Goal: Task Accomplishment & Management: Manage account settings

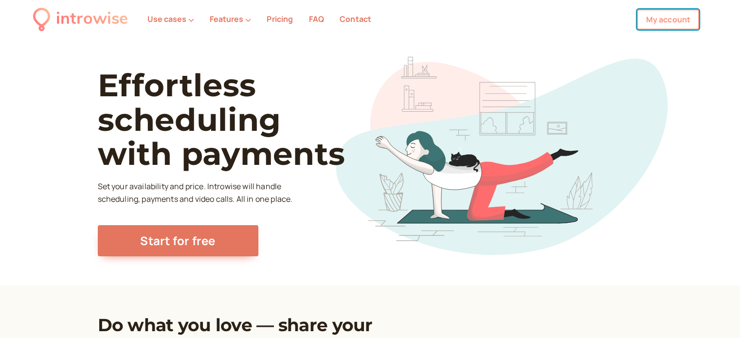
click at [647, 22] on link "My account" at bounding box center [667, 19] width 62 height 20
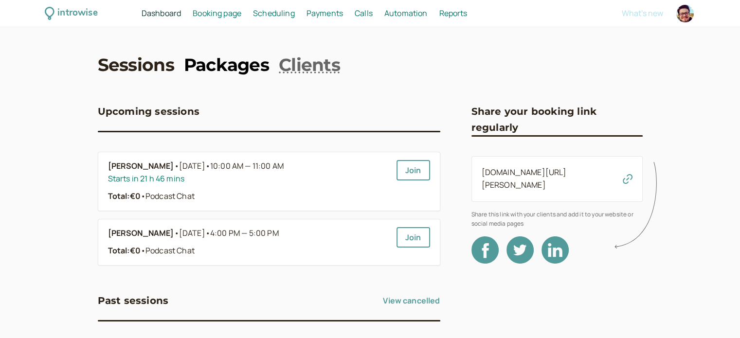
click at [210, 71] on link "Packages" at bounding box center [226, 65] width 85 height 24
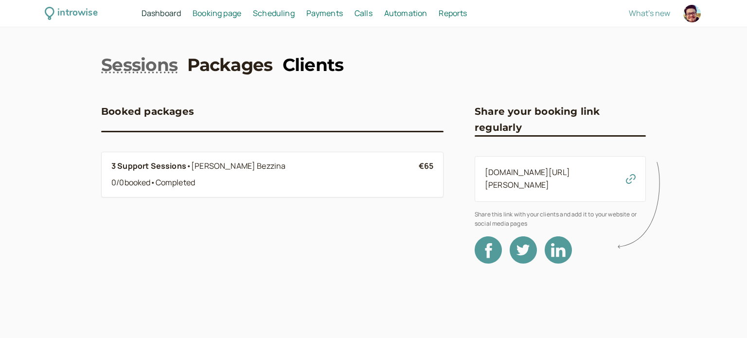
click at [304, 69] on link "Clients" at bounding box center [313, 65] width 61 height 24
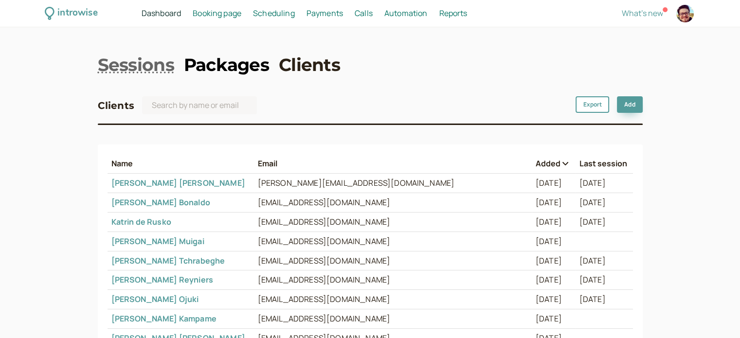
click at [219, 61] on link "Packages" at bounding box center [226, 65] width 85 height 24
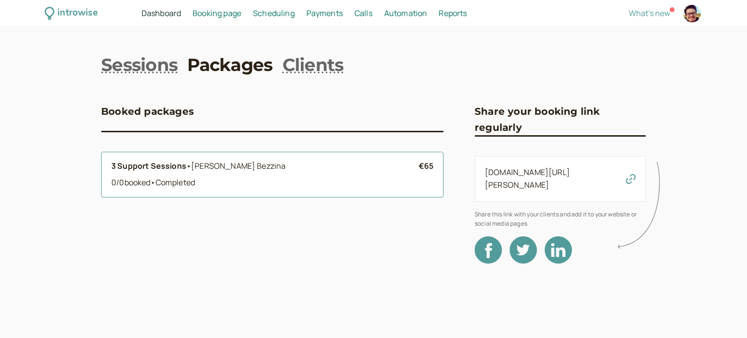
click at [197, 171] on span "Neville Bezzina" at bounding box center [238, 165] width 94 height 11
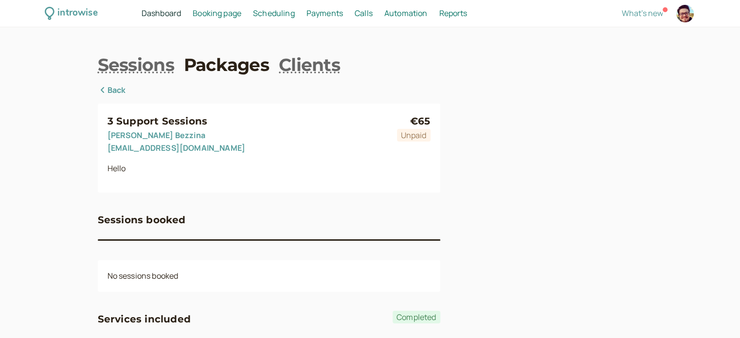
click at [150, 16] on span "Dashboard" at bounding box center [160, 13] width 39 height 11
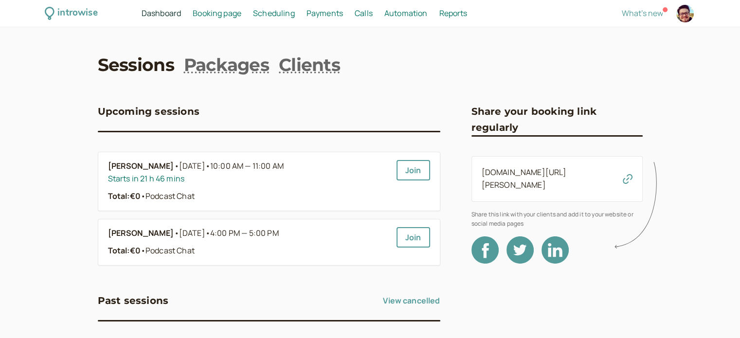
click at [209, 13] on span "Booking page" at bounding box center [217, 13] width 49 height 11
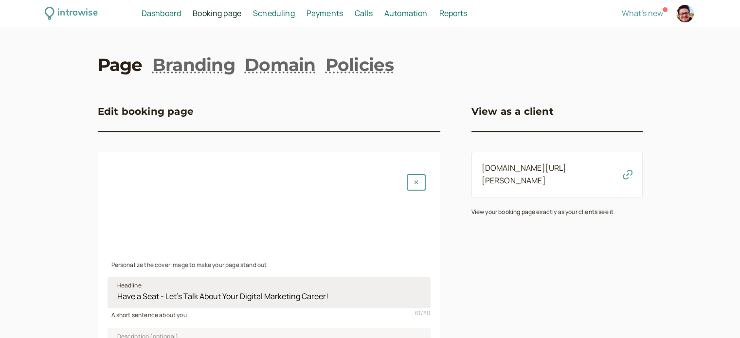
scroll to position [146, 0]
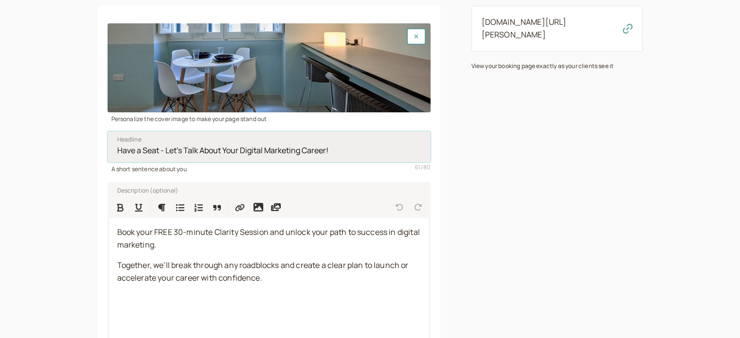
drag, startPoint x: 301, startPoint y: 152, endPoint x: 241, endPoint y: 152, distance: 60.3
click at [241, 152] on input "Have a Seat - Let's Talk About Your Digital Marketing Career!" at bounding box center [268, 146] width 323 height 31
type input "Have a Seat - Let's Talk About Your Career!"
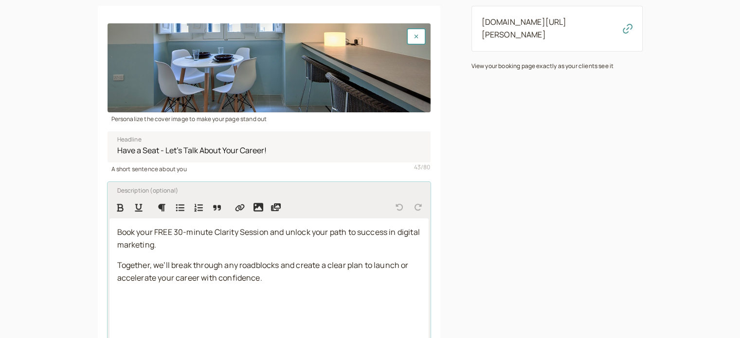
drag, startPoint x: 184, startPoint y: 244, endPoint x: 349, endPoint y: 235, distance: 164.6
click at [349, 235] on p "Book your FREE 30-minute Clarity Session and unlock your path to success in dig…" at bounding box center [268, 238] width 303 height 25
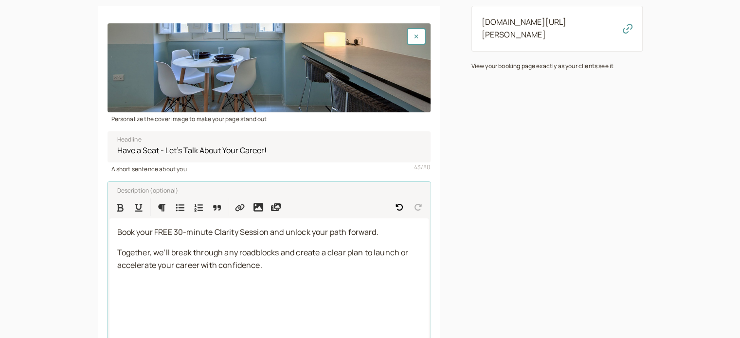
scroll to position [234, 0]
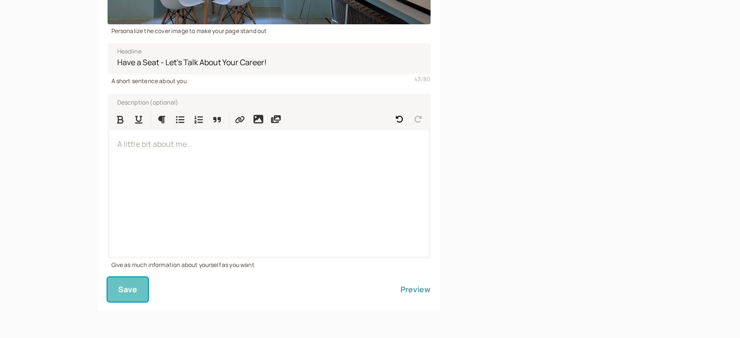
click at [121, 293] on span "Save" at bounding box center [127, 289] width 19 height 11
click at [127, 287] on span "Save" at bounding box center [127, 289] width 19 height 11
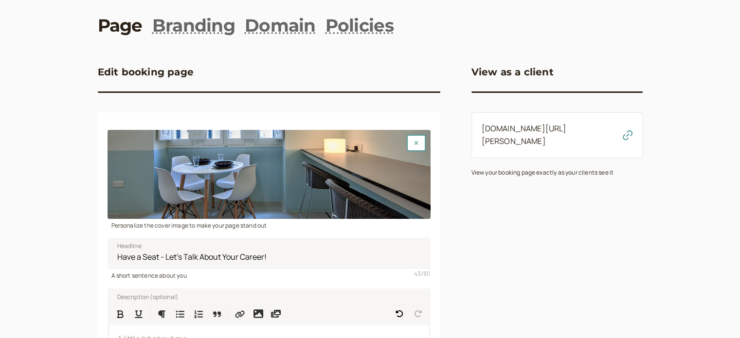
scroll to position [0, 0]
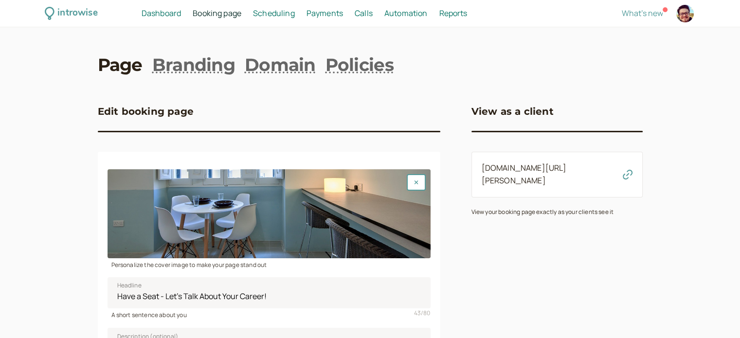
click at [280, 16] on span "Scheduling" at bounding box center [274, 13] width 42 height 11
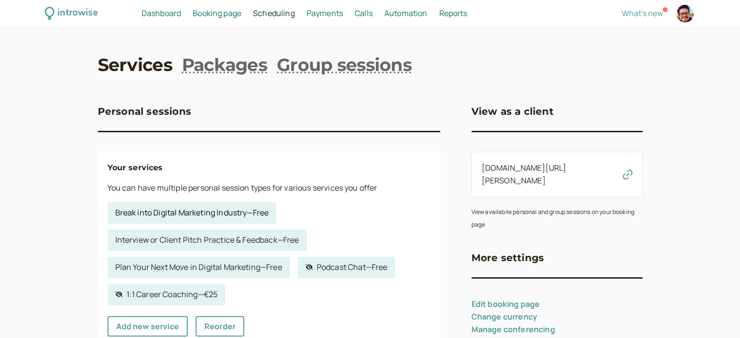
click at [175, 211] on link "Break into Digital Marketing Industry — Free" at bounding box center [191, 212] width 169 height 21
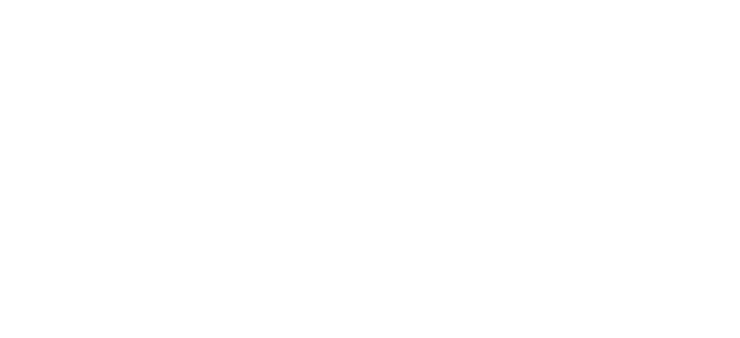
select select "30"
select select "RHwKl2BcAEEDGYEhvF6D"
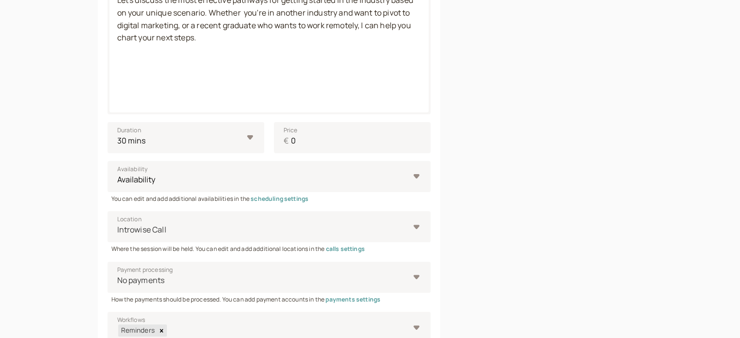
scroll to position [408, 0]
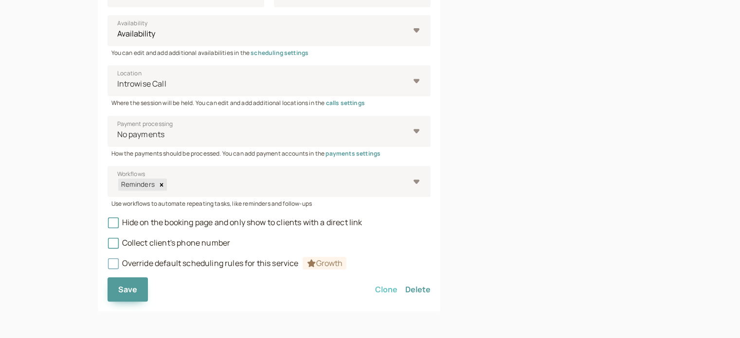
click at [391, 288] on button "Clone" at bounding box center [386, 289] width 22 height 24
select select "30"
select select "RHwKl2BcAEEDGYEhvF6D"
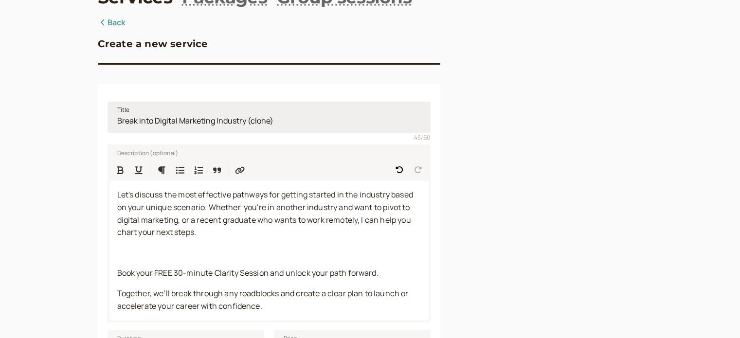
scroll to position [19, 0]
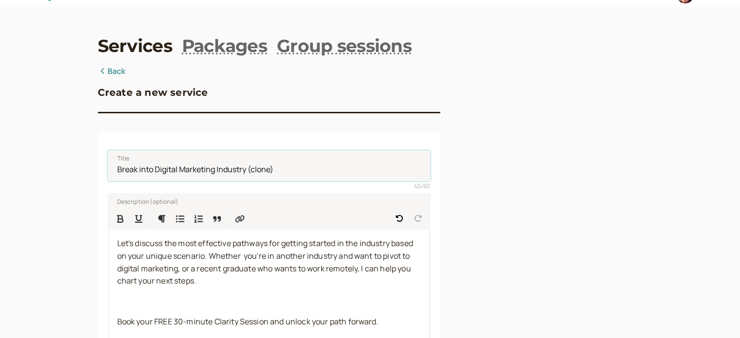
drag, startPoint x: 313, startPoint y: 172, endPoint x: 50, endPoint y: 167, distance: 263.6
type input "FREE Clarity Session"
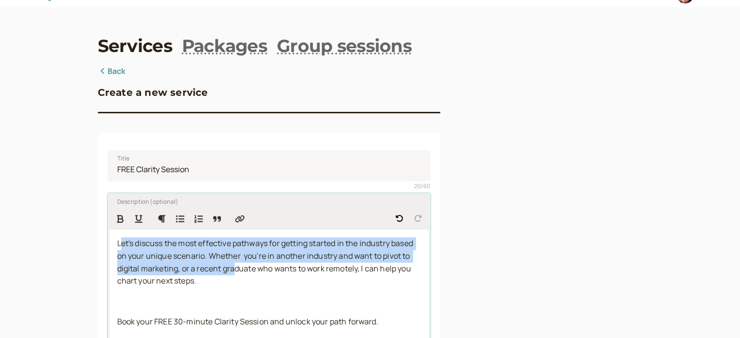
drag, startPoint x: 230, startPoint y: 269, endPoint x: 123, endPoint y: 237, distance: 111.7
click at [123, 237] on p "Let's discuss the most effective pathways for getting started in the industry b…" at bounding box center [268, 262] width 303 height 51
click at [208, 271] on span "Let's discuss the most effective pathways for getting started in the industry b…" at bounding box center [265, 262] width 297 height 49
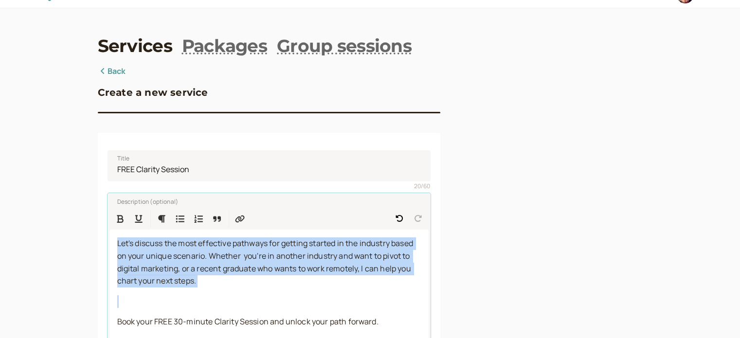
drag, startPoint x: 251, startPoint y: 295, endPoint x: 103, endPoint y: 245, distance: 156.7
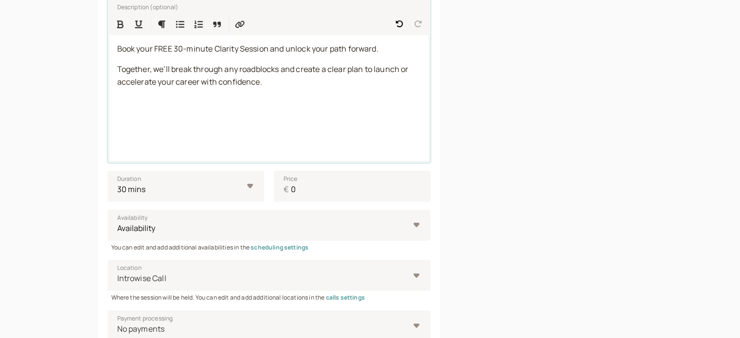
scroll to position [311, 0]
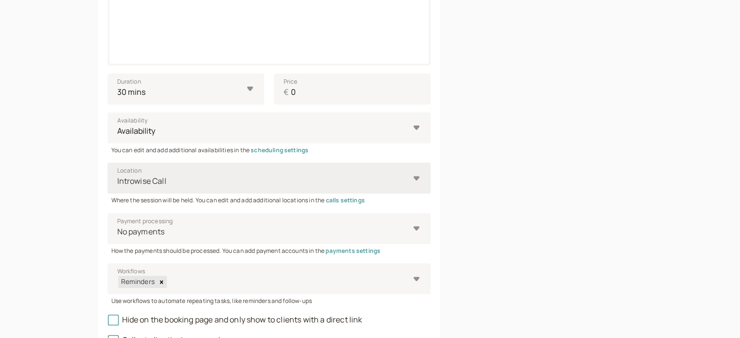
click at [319, 171] on div "Introwise Call" at bounding box center [268, 177] width 323 height 31
click at [118, 176] on input "Location Introwise Call" at bounding box center [116, 181] width 1 height 11
click at [572, 171] on div at bounding box center [556, 90] width 171 height 635
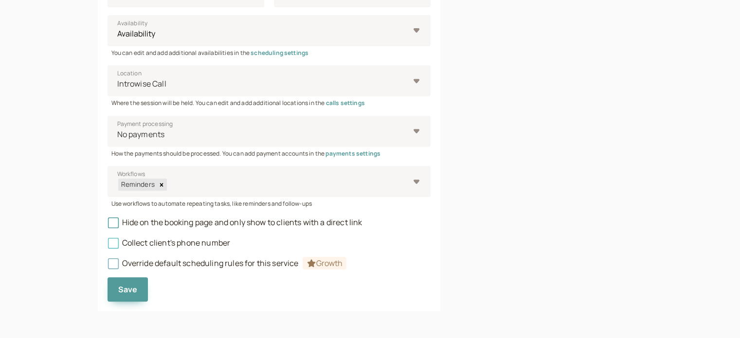
click at [114, 242] on icon at bounding box center [112, 242] width 11 height 11
click at [107, 246] on input "Collect client's phone number" at bounding box center [107, 246] width 0 height 0
click at [130, 289] on span "Save" at bounding box center [127, 289] width 19 height 11
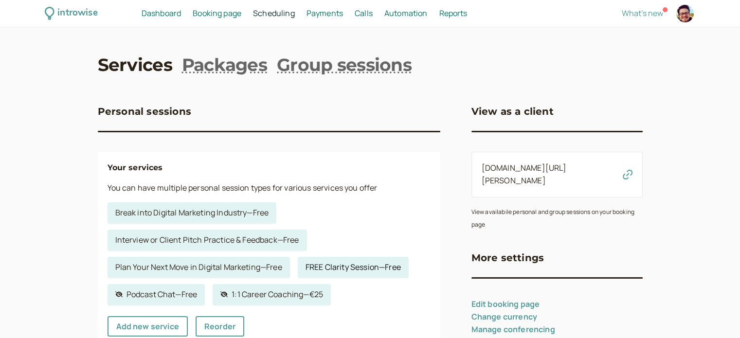
scroll to position [97, 0]
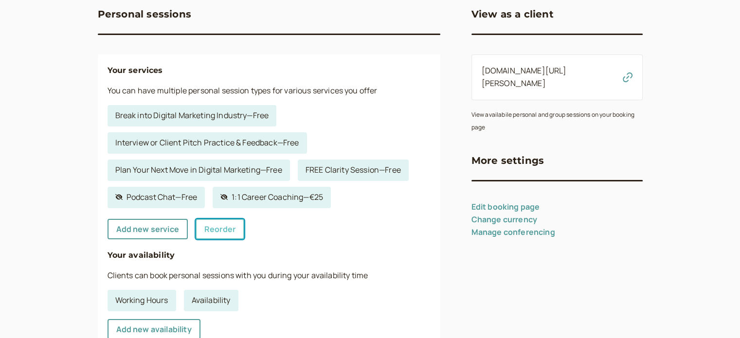
click at [219, 225] on link "Reorder" at bounding box center [219, 229] width 49 height 20
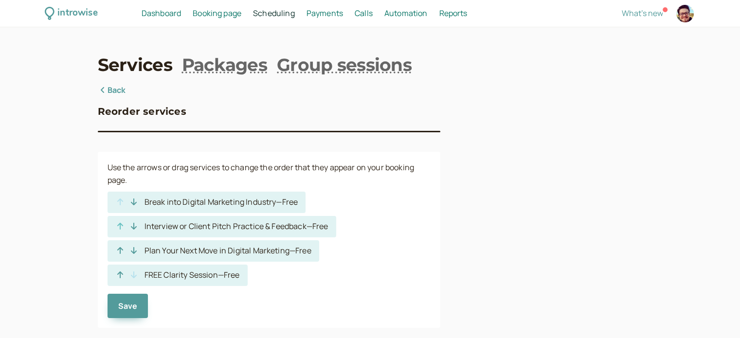
click at [120, 227] on icon "button" at bounding box center [120, 226] width 6 height 7
click at [120, 277] on icon "button" at bounding box center [120, 274] width 6 height 7
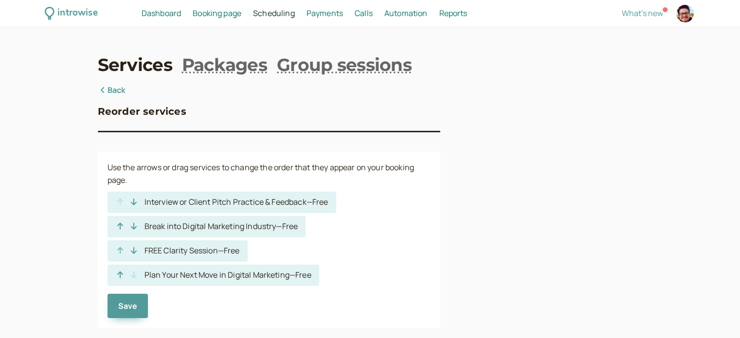
click at [120, 250] on icon "button" at bounding box center [120, 250] width 6 height 7
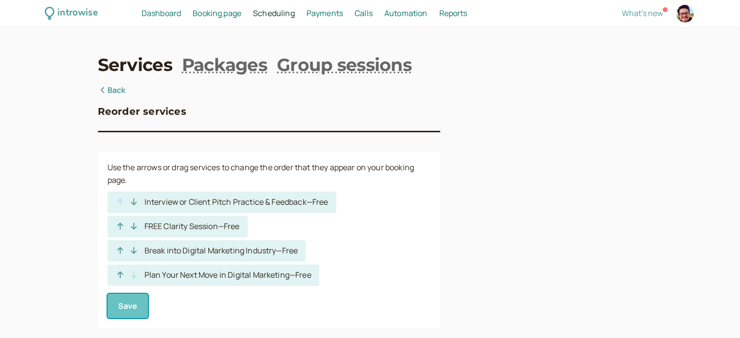
click at [144, 305] on button "Save" at bounding box center [127, 306] width 41 height 24
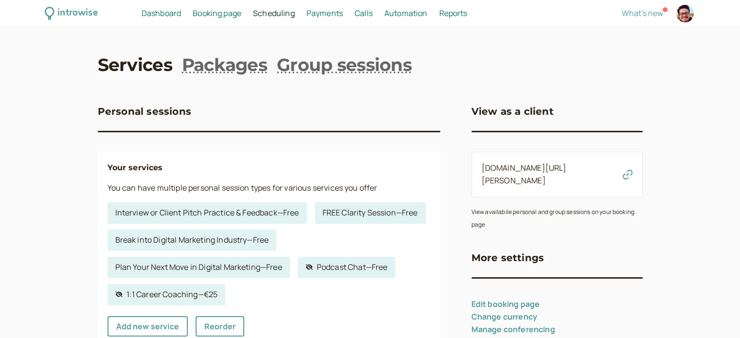
click at [598, 172] on div "introwise.com/neville-bezzina" at bounding box center [556, 175] width 171 height 46
click at [626, 170] on icon "button" at bounding box center [627, 175] width 10 height 10
click at [181, 289] on link "Hidden service 1:1 Career Coaching — €25" at bounding box center [166, 294] width 118 height 21
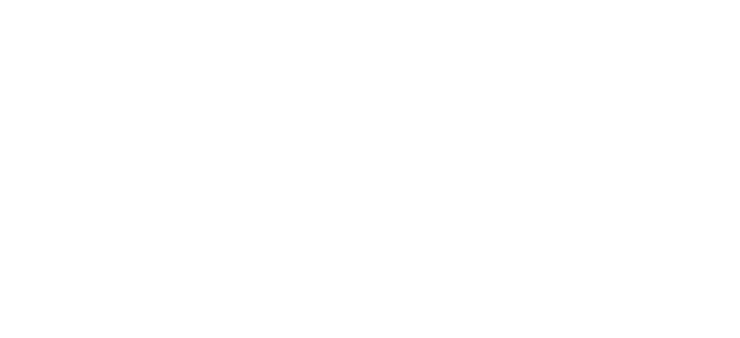
select select "60"
select select "RHwKl2BcAEEDGYEhvF6D"
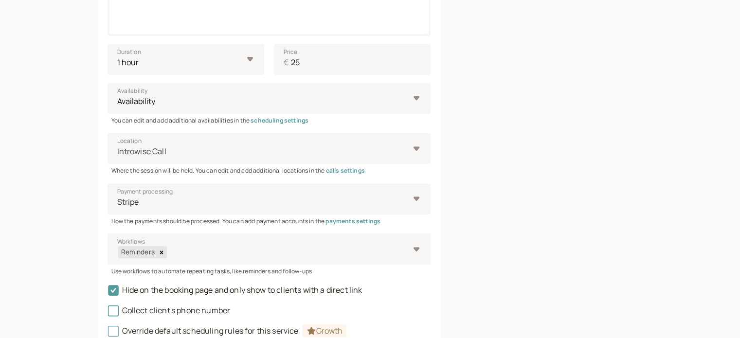
scroll to position [408, 0]
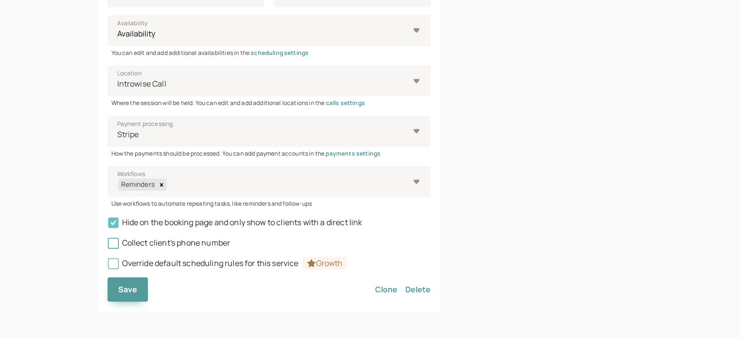
click at [129, 220] on span "Hide on the booking page and only show to clients with a direct link" at bounding box center [234, 222] width 255 height 11
click at [107, 225] on input "Hide on the booking page and only show to clients with a direct link" at bounding box center [107, 225] width 0 height 0
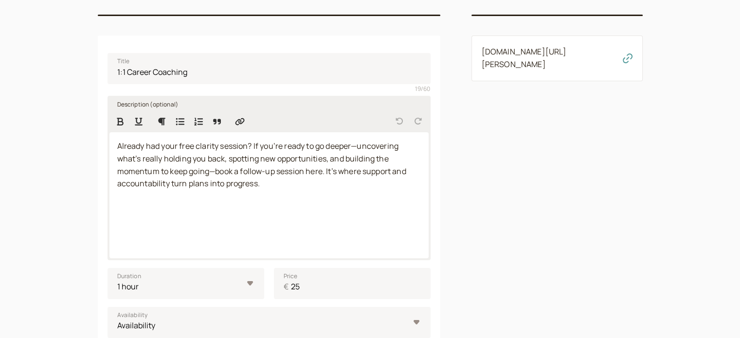
scroll to position [165, 0]
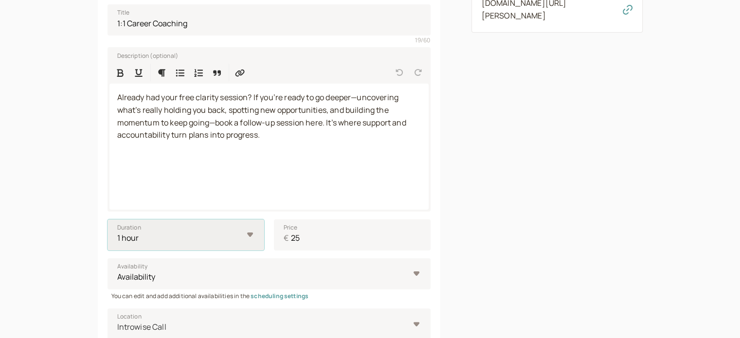
click at [248, 237] on select "10 mins 15 mins 30 mins 45 mins 1 hour 1.5 hours 2 hours Custom…" at bounding box center [185, 234] width 157 height 31
select select "30"
click at [107, 219] on select "10 mins 15 mins 30 mins 45 mins 1 hour 1.5 hours 2 hours Custom…" at bounding box center [185, 234] width 157 height 31
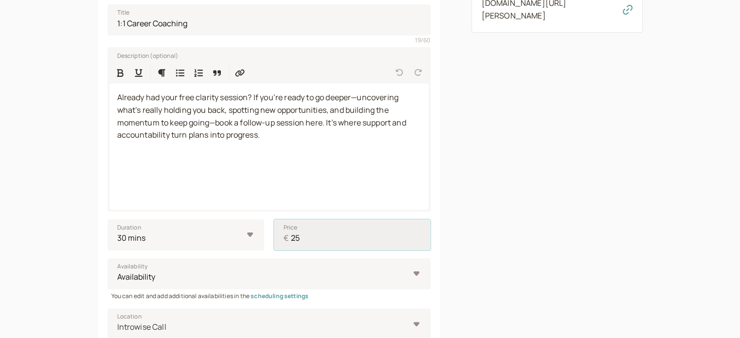
drag, startPoint x: 314, startPoint y: 237, endPoint x: 278, endPoint y: 239, distance: 35.5
click at [278, 239] on input "25" at bounding box center [352, 234] width 157 height 31
type input "45"
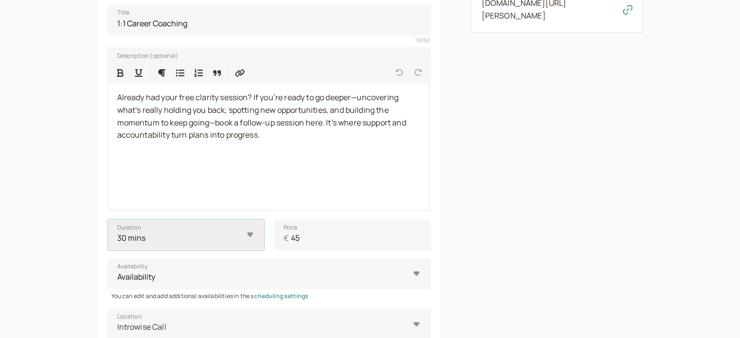
click at [235, 236] on select "10 mins 15 mins 30 mins 45 mins 1 hour 1.5 hours 2 hours Custom…" at bounding box center [185, 234] width 157 height 31
select select "45"
click at [107, 219] on select "10 mins 15 mins 30 mins 45 mins 1 hour 1.5 hours 2 hours Custom…" at bounding box center [185, 234] width 157 height 31
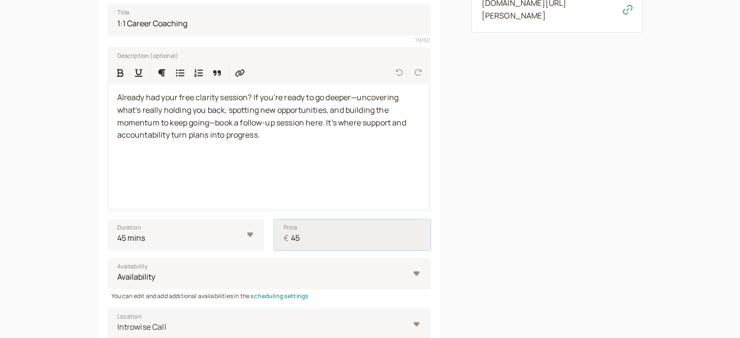
drag, startPoint x: 306, startPoint y: 235, endPoint x: 291, endPoint y: 235, distance: 14.6
click at [291, 235] on input "45" at bounding box center [352, 234] width 157 height 31
click at [305, 237] on input "37.99" at bounding box center [352, 234] width 157 height 31
type input "37.79"
click at [555, 211] on div "Link to this service introwise.com/neville-bezzina/services/a98c9c1a81" at bounding box center [556, 236] width 171 height 635
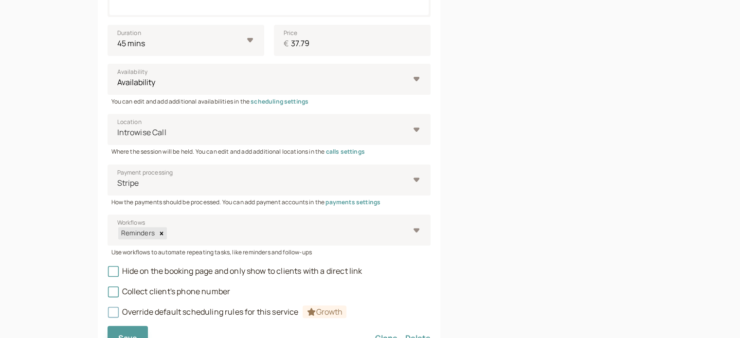
scroll to position [408, 0]
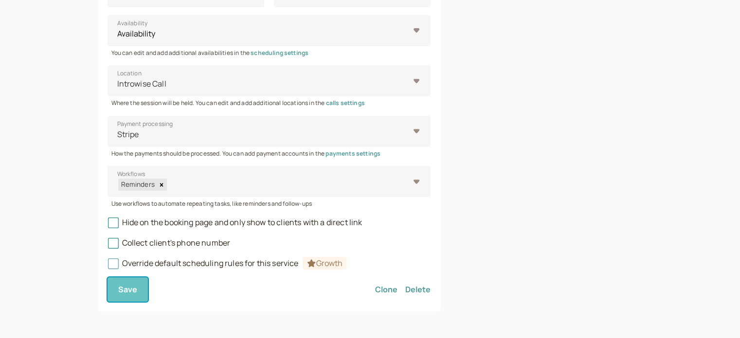
click at [142, 291] on button "Save" at bounding box center [127, 289] width 41 height 24
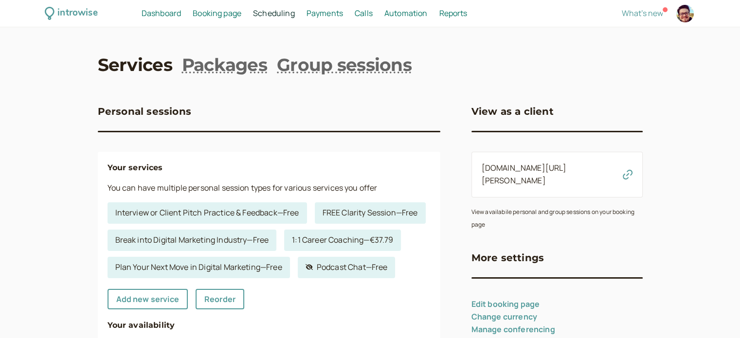
click at [681, 17] on div at bounding box center [685, 14] width 18 height 18
select select "Europe/Helsinki"
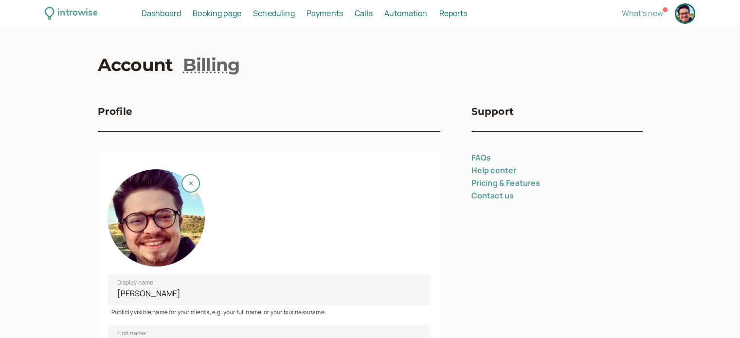
click at [683, 15] on div at bounding box center [685, 14] width 18 height 18
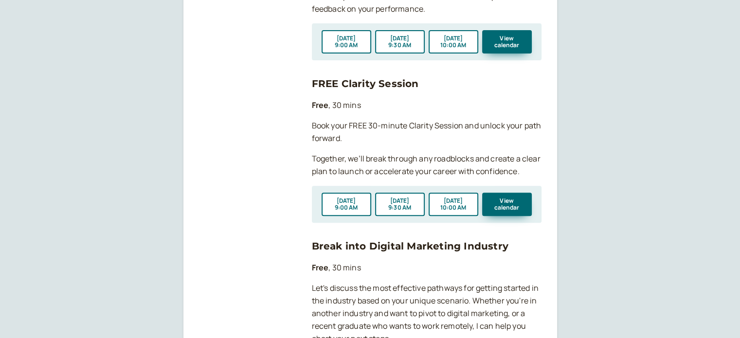
scroll to position [243, 0]
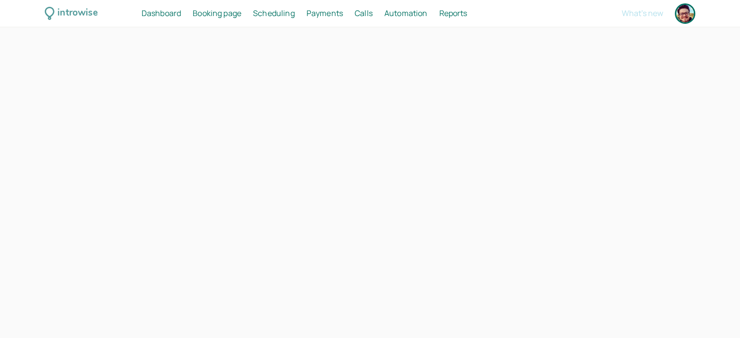
select select "Europe/Helsinki"
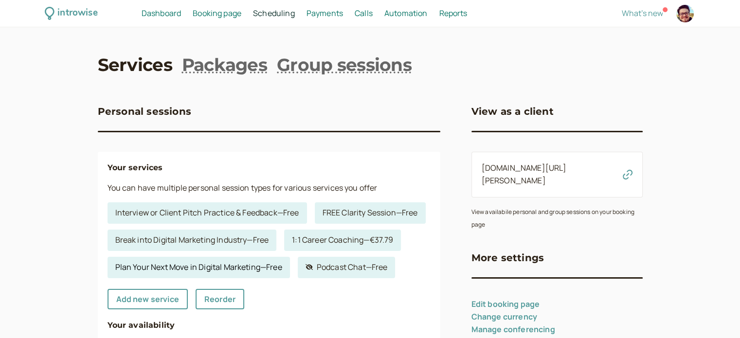
click at [290, 266] on link "Plan Your Next Move in Digital Marketing — Free" at bounding box center [198, 267] width 182 height 21
select select "30"
select select "RHwKl2BcAEEDGYEhvF6D"
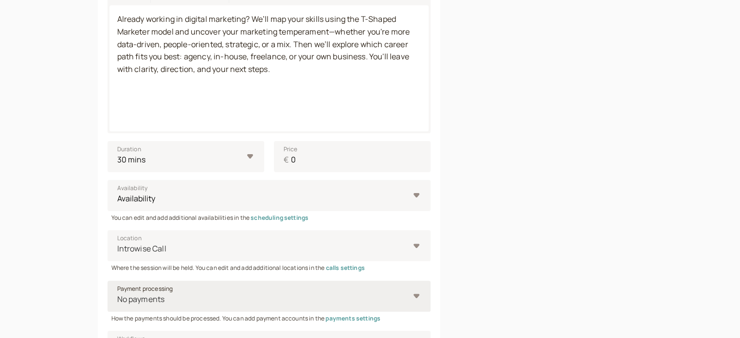
scroll to position [389, 0]
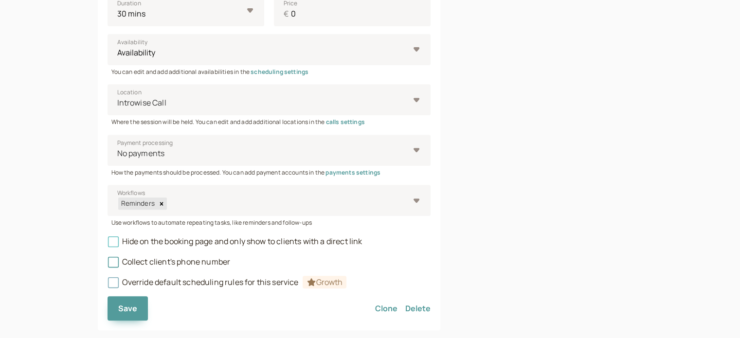
click at [323, 241] on span "Hide on the booking page and only show to clients with a direct link" at bounding box center [234, 241] width 255 height 11
click at [107, 244] on input "Hide on the booking page and only show to clients with a direct link" at bounding box center [107, 244] width 0 height 0
click at [130, 300] on button "Save" at bounding box center [127, 308] width 41 height 24
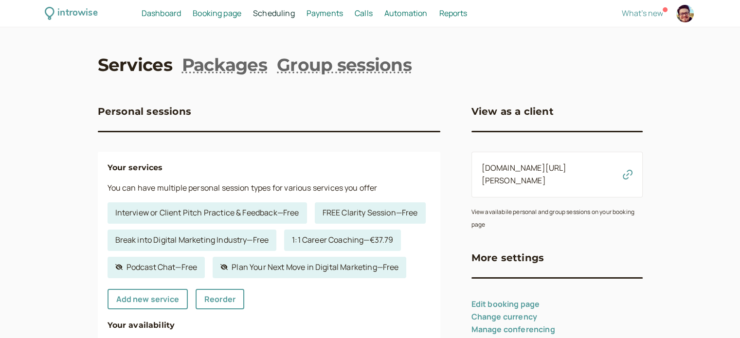
scroll to position [49, 0]
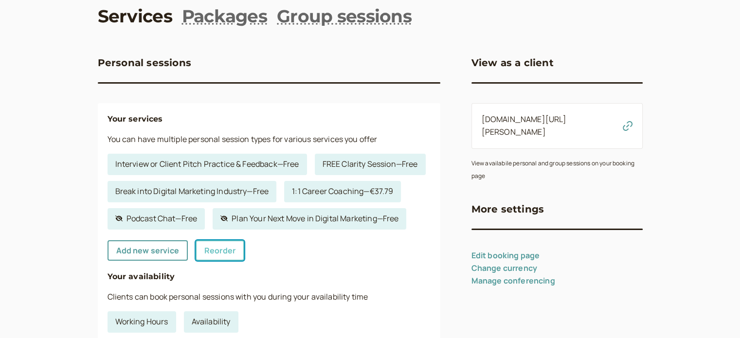
click at [228, 261] on link "Reorder" at bounding box center [219, 250] width 49 height 20
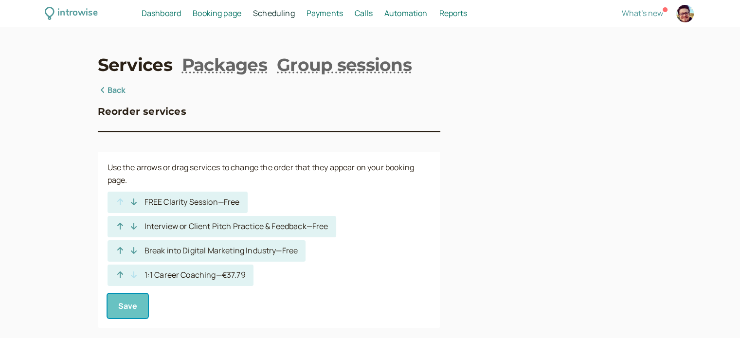
click at [137, 304] on button "Save" at bounding box center [127, 306] width 41 height 24
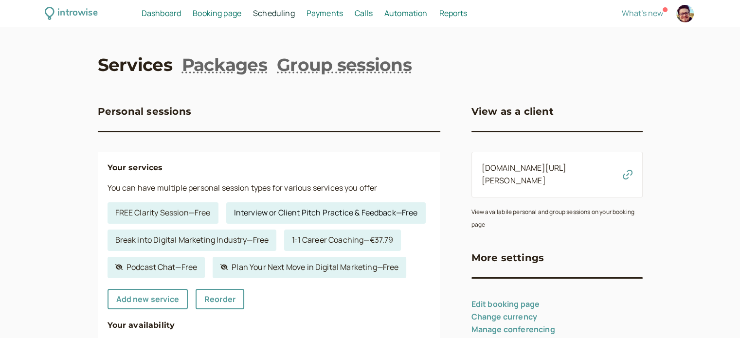
click at [226, 224] on link "Interview or Client Pitch Practice & Feedback — Free" at bounding box center [325, 212] width 199 height 21
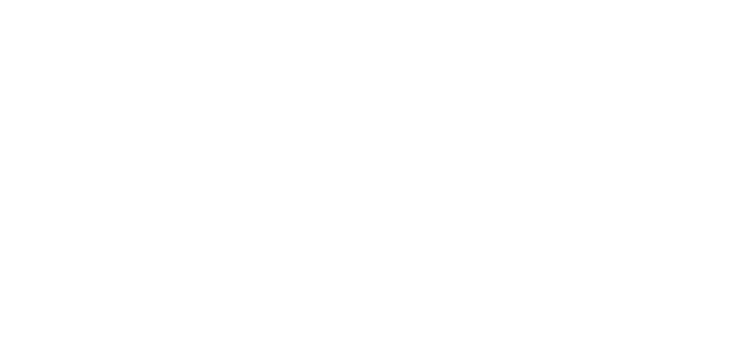
select select "30"
select select "RHwKl2BcAEEDGYEhvF6D"
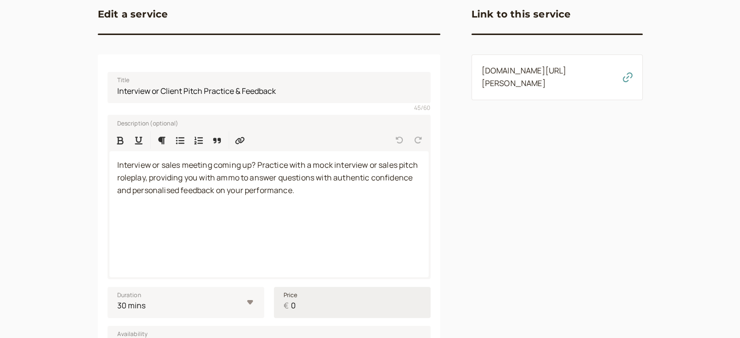
scroll to position [146, 0]
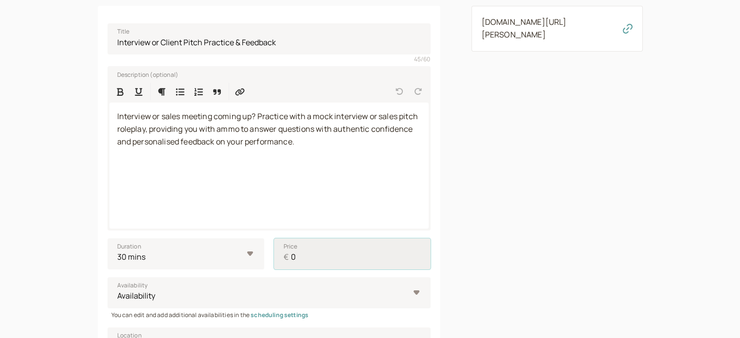
click at [293, 261] on input "0" at bounding box center [352, 253] width 157 height 31
click at [234, 258] on select "10 mins 15 mins 30 mins 45 mins 1 hour 1.5 hours 2 hours Custom…" at bounding box center [185, 253] width 157 height 31
select select "60"
click at [107, 238] on select "10 mins 15 mins 30 mins 45 mins 1 hour 1.5 hours 2 hours Custom…" at bounding box center [185, 253] width 157 height 31
click at [330, 260] on input "0" at bounding box center [352, 253] width 157 height 31
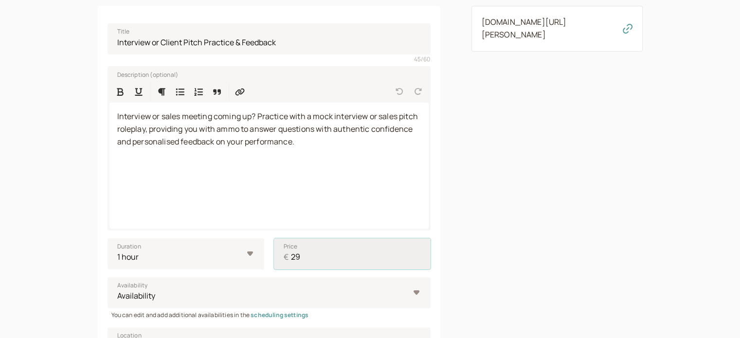
drag, startPoint x: 315, startPoint y: 261, endPoint x: 279, endPoint y: 262, distance: 36.0
click at [279, 262] on input "29" at bounding box center [352, 253] width 157 height 31
type input "25"
click at [179, 251] on select "10 mins 15 mins 30 mins 45 mins 1 hour 1.5 hours 2 hours Custom…" at bounding box center [185, 253] width 157 height 31
select select "30"
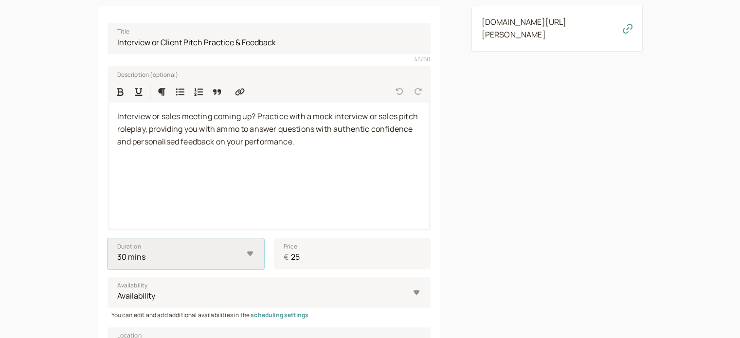
click at [107, 238] on select "10 mins 15 mins 30 mins 45 mins 1 hour 1.5 hours 2 hours Custom…" at bounding box center [185, 253] width 157 height 31
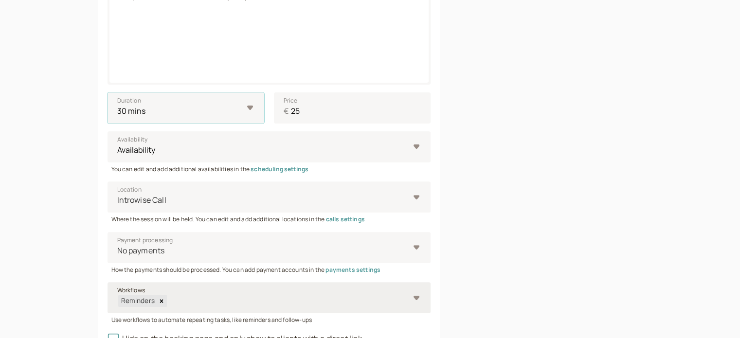
scroll to position [408, 0]
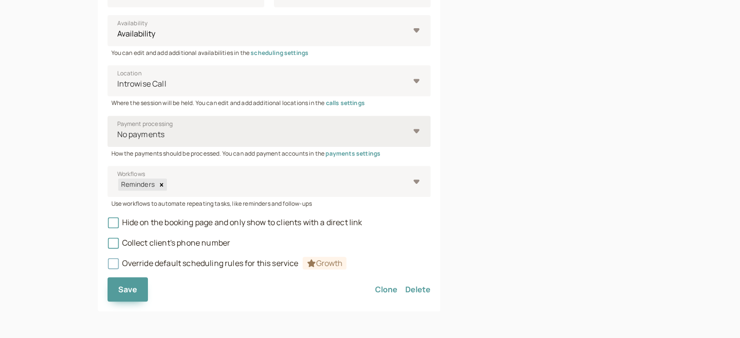
click at [181, 141] on div "No payments" at bounding box center [263, 134] width 293 height 18
click at [118, 140] on input "Payment processing No payments" at bounding box center [116, 134] width 1 height 11
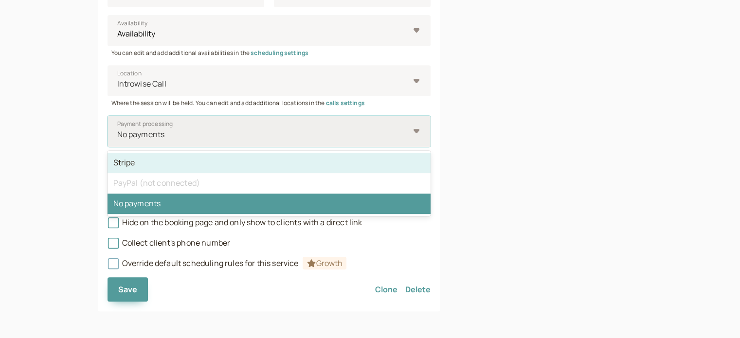
click at [173, 164] on div "Stripe" at bounding box center [268, 163] width 323 height 20
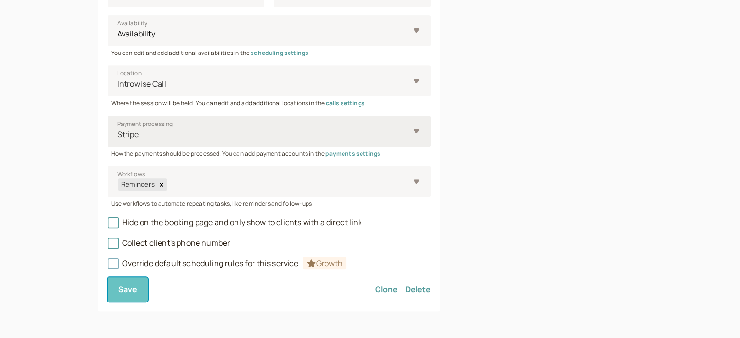
click at [134, 288] on span "Save" at bounding box center [127, 289] width 19 height 11
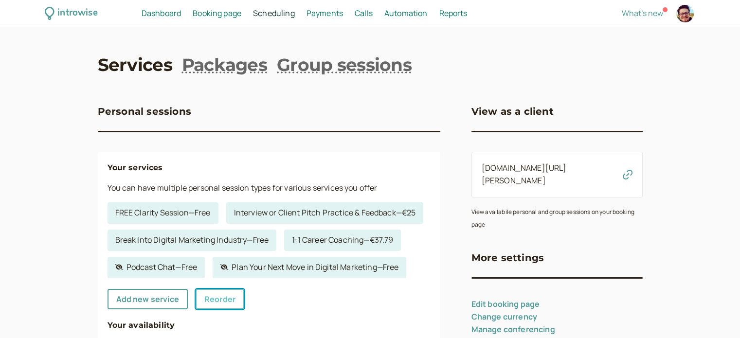
click at [207, 309] on link "Reorder" at bounding box center [219, 299] width 49 height 20
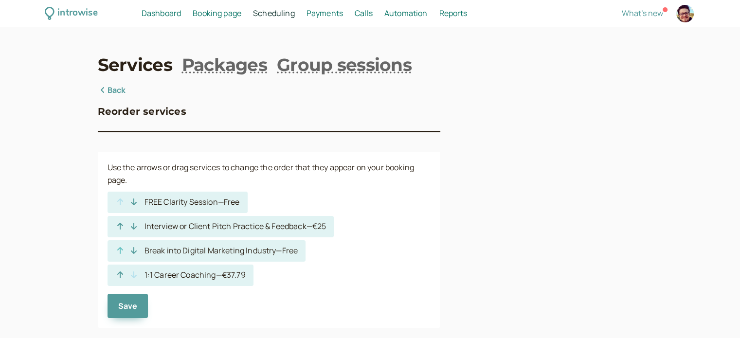
click at [118, 250] on icon "button" at bounding box center [120, 251] width 10 height 8
click at [121, 301] on span "Save" at bounding box center [127, 305] width 19 height 11
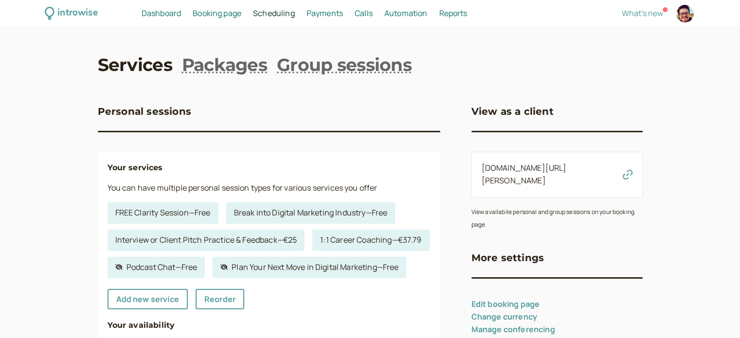
click at [628, 173] on icon "button" at bounding box center [627, 175] width 10 height 10
click at [165, 219] on link "FREE Clarity Session — Free" at bounding box center [162, 212] width 111 height 21
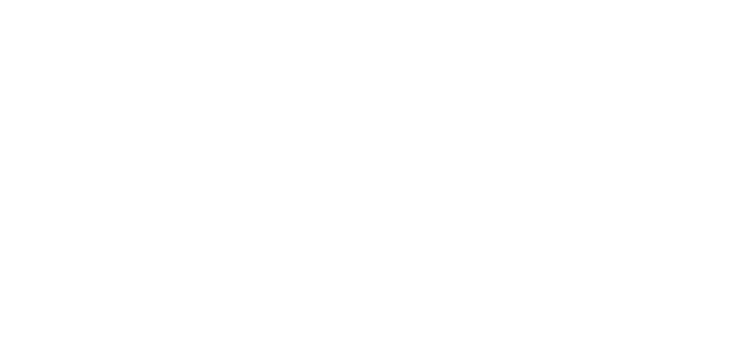
select select "30"
select select "RHwKl2BcAEEDGYEhvF6D"
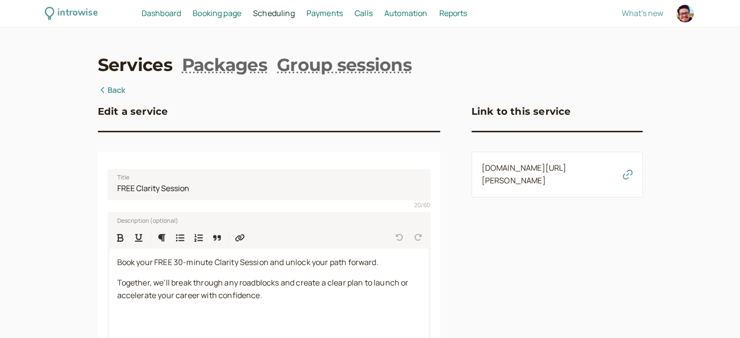
click at [624, 177] on icon "button" at bounding box center [627, 175] width 10 height 10
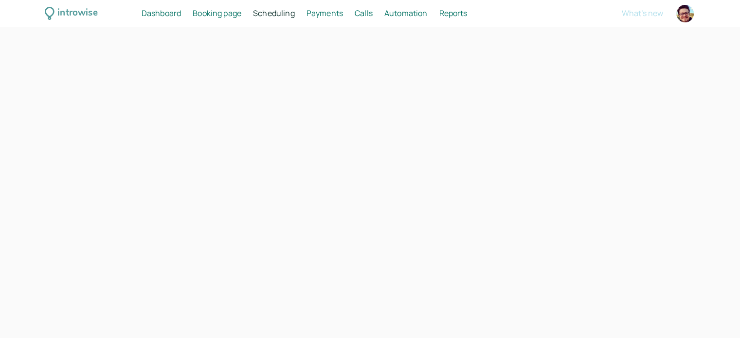
select select "30"
select select "RHwKl2BcAEEDGYEhvF6D"
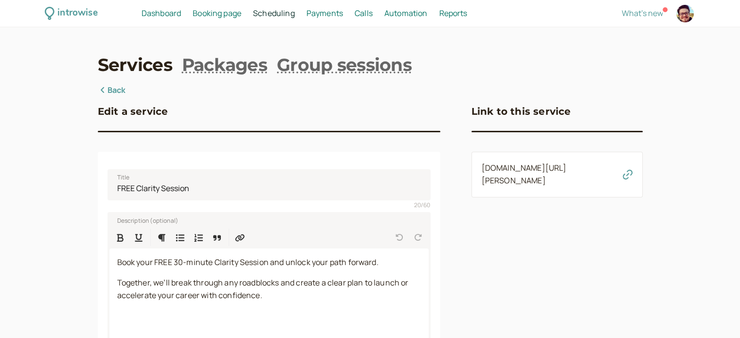
click at [263, 15] on span "Scheduling" at bounding box center [274, 13] width 42 height 11
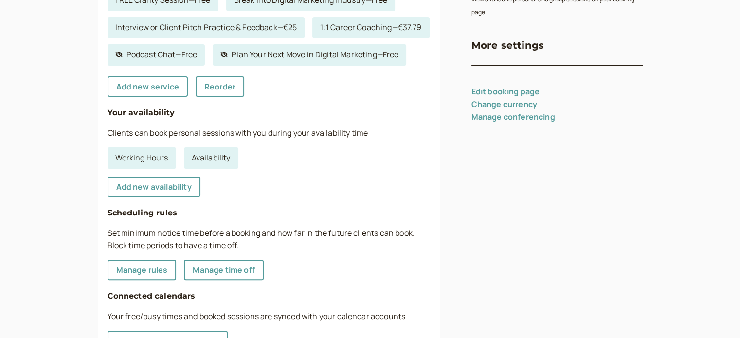
scroll to position [115, 0]
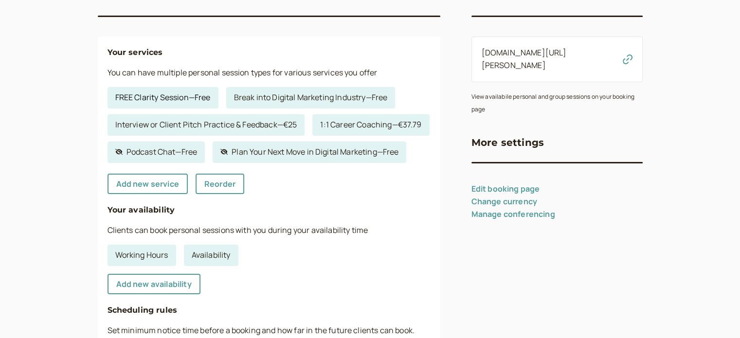
click at [185, 101] on link "FREE Clarity Session — Free" at bounding box center [162, 97] width 111 height 21
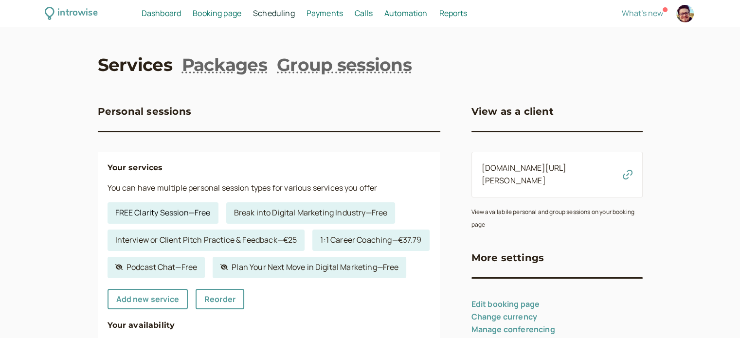
select select "30"
select select "RHwKl2BcAEEDGYEhvF6D"
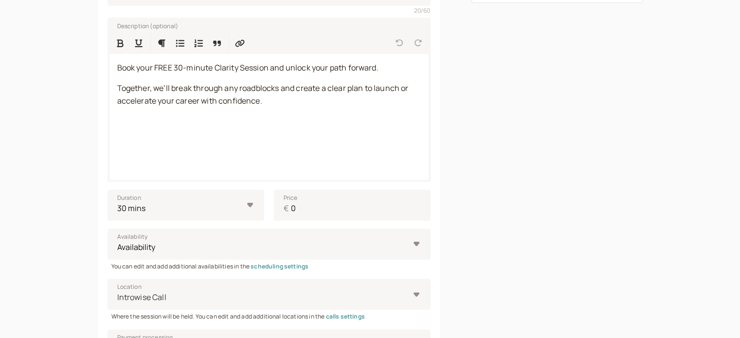
scroll to position [340, 0]
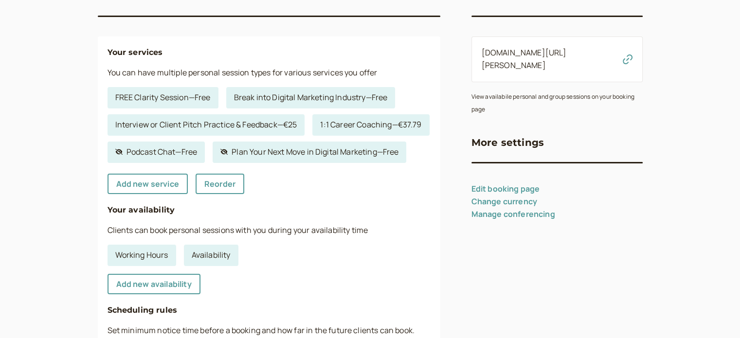
scroll to position [164, 0]
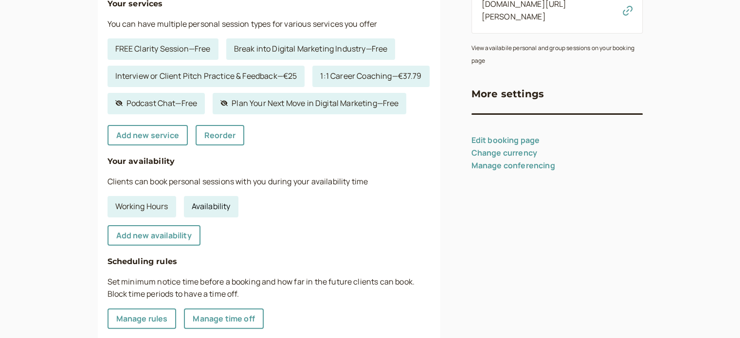
click at [216, 217] on link "Availability" at bounding box center [211, 206] width 54 height 21
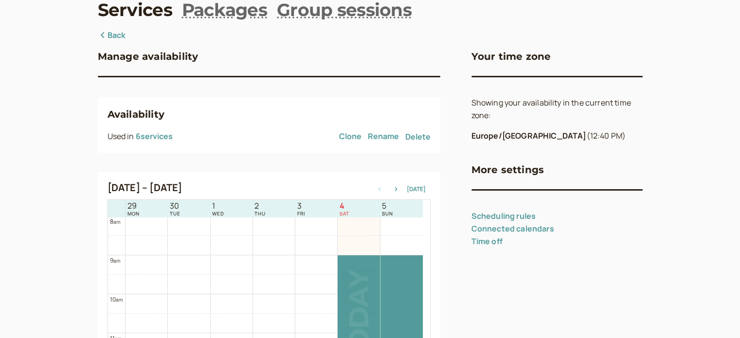
scroll to position [201, 0]
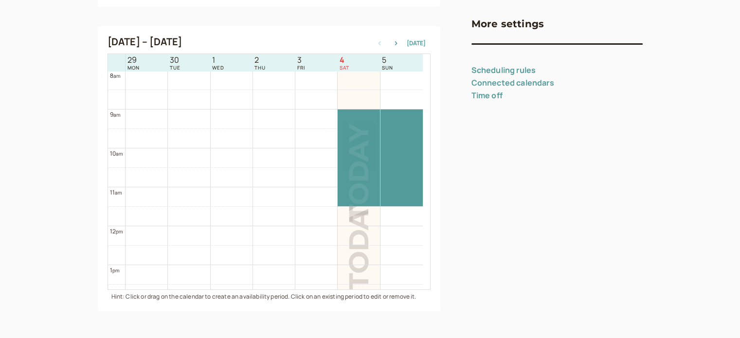
click at [399, 38] on div "Sep 29 – Oct 5, 2025 Today" at bounding box center [268, 43] width 323 height 14
click at [396, 44] on icon "button" at bounding box center [396, 43] width 12 height 4
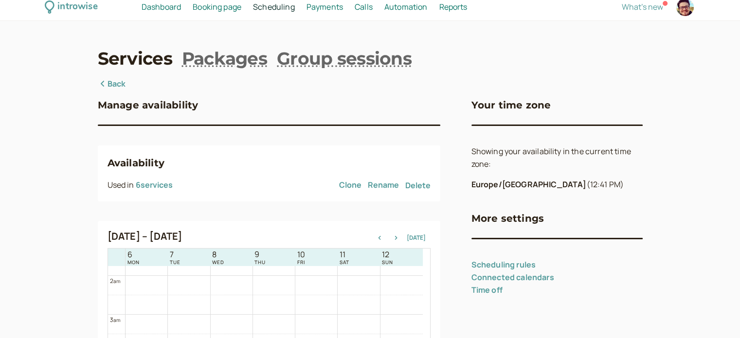
scroll to position [55, 0]
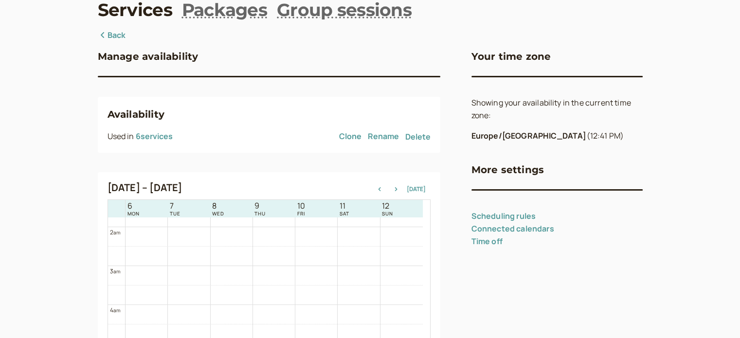
click at [529, 213] on link "Scheduling rules" at bounding box center [503, 216] width 65 height 11
select select "60"
select select "10080"
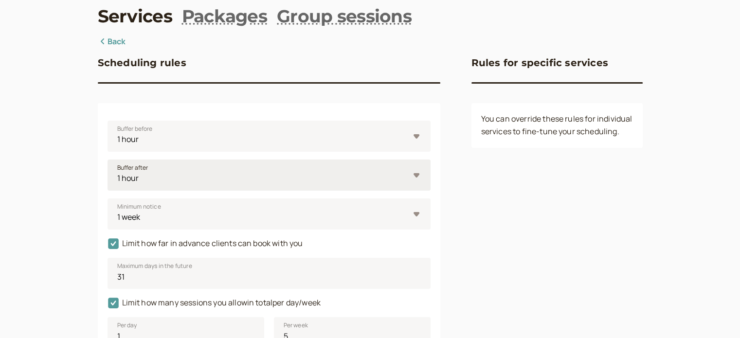
scroll to position [97, 0]
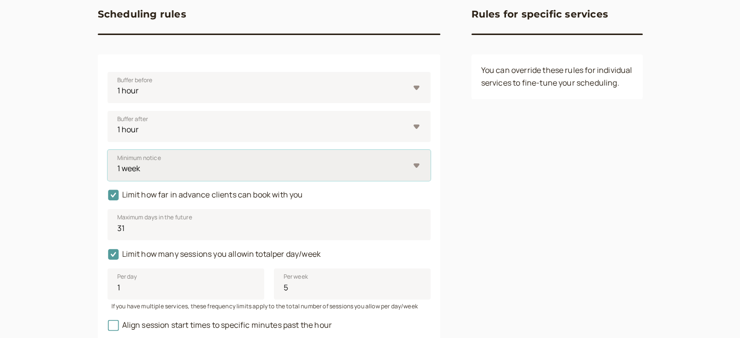
click at [328, 164] on select "0 minutes 5 minutes 10 minutes 15 minutes 30 minutes 45 minutes 1 hour 1.5 hour…" at bounding box center [268, 165] width 323 height 31
click at [564, 163] on div "Rules for specific services You can override these rules for individual service…" at bounding box center [556, 180] width 171 height 386
click at [266, 164] on select "0 minutes 5 minutes 10 minutes 15 minutes 30 minutes 45 minutes 1 hour 1.5 hour…" at bounding box center [268, 165] width 323 height 31
click at [618, 161] on div "Rules for specific services You can override these rules for individual service…" at bounding box center [556, 180] width 171 height 386
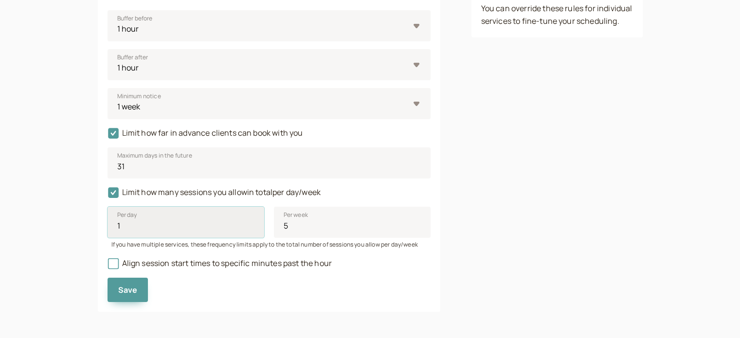
click at [176, 231] on input "1" at bounding box center [185, 222] width 157 height 31
type input "2"
click at [248, 224] on input "2" at bounding box center [185, 222] width 157 height 31
click at [416, 223] on input "6" at bounding box center [352, 222] width 157 height 31
click at [416, 223] on input "7" at bounding box center [352, 222] width 157 height 31
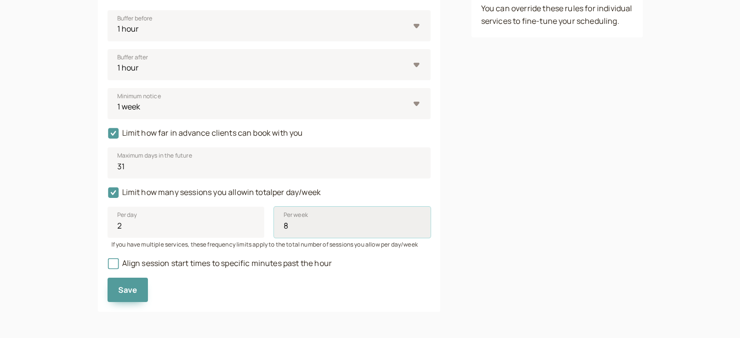
click at [416, 223] on input "8" at bounding box center [352, 222] width 157 height 31
click at [416, 223] on input "9" at bounding box center [352, 222] width 157 height 31
click at [416, 223] on input "10" at bounding box center [352, 222] width 157 height 31
click at [416, 223] on input "11" at bounding box center [352, 222] width 157 height 31
type input "12"
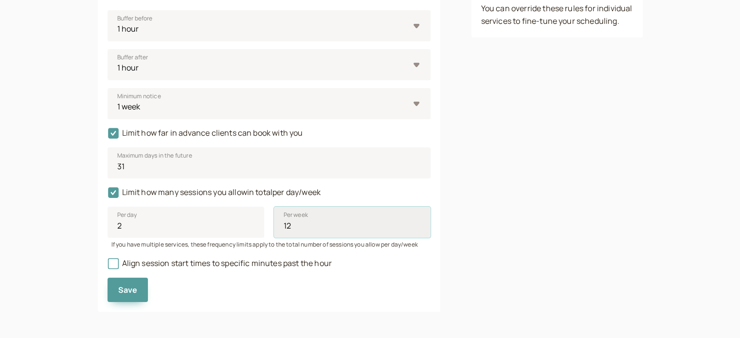
click at [416, 223] on input "12" at bounding box center [352, 222] width 157 height 31
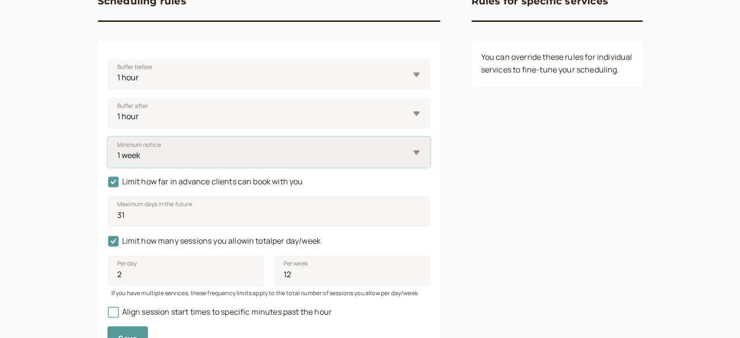
click at [188, 163] on select "0 minutes 5 minutes 10 minutes 15 minutes 30 minutes 45 minutes 1 hour 1.5 hour…" at bounding box center [268, 152] width 323 height 31
select select "4320"
click at [107, 137] on select "0 minutes 5 minutes 10 minutes 15 minutes 30 minutes 45 minutes 1 hour 1.5 hour…" at bounding box center [268, 152] width 323 height 31
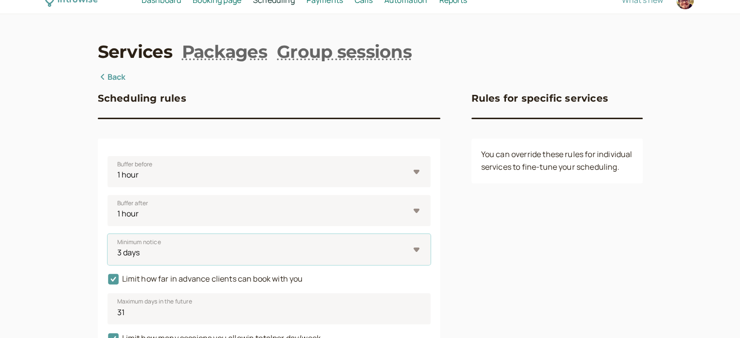
scroll to position [159, 0]
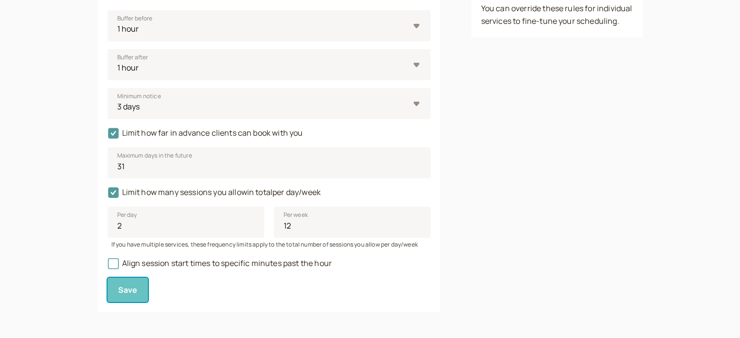
click at [134, 295] on button "Save" at bounding box center [127, 290] width 41 height 24
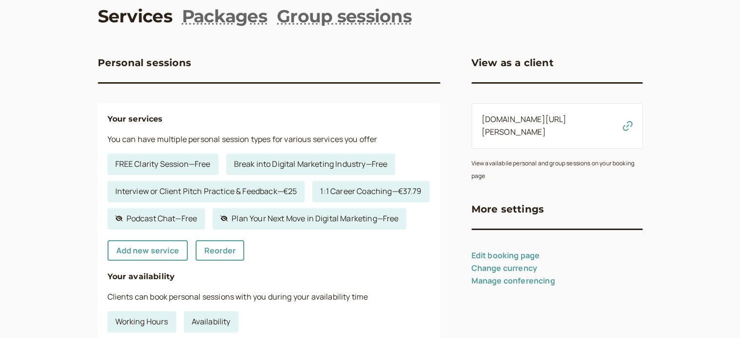
scroll to position [146, 0]
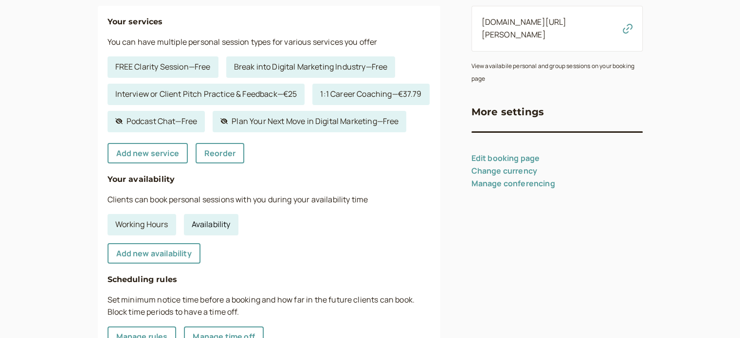
click at [220, 235] on link "Availability" at bounding box center [211, 224] width 54 height 21
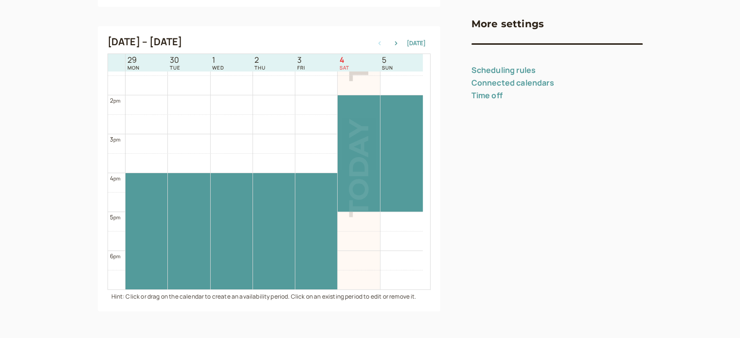
scroll to position [618, 0]
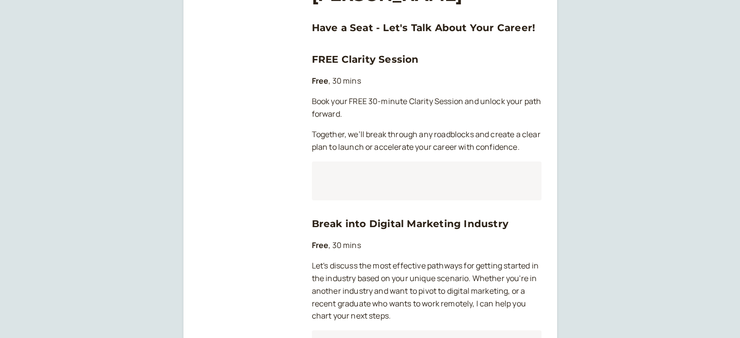
scroll to position [146, 0]
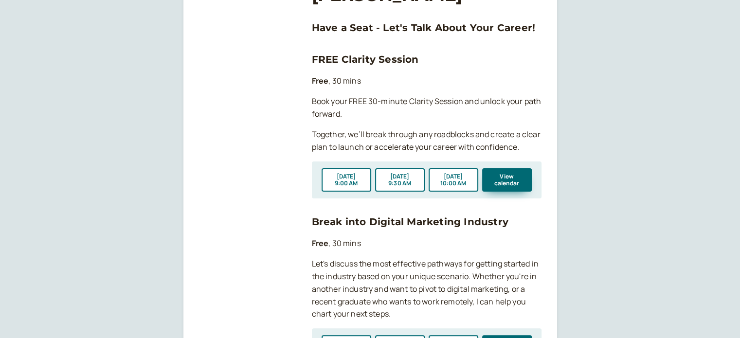
click at [366, 60] on link "FREE Clarity Session" at bounding box center [365, 59] width 107 height 12
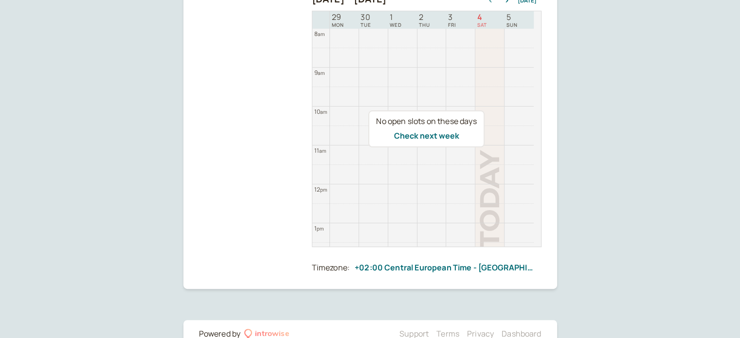
scroll to position [314, 0]
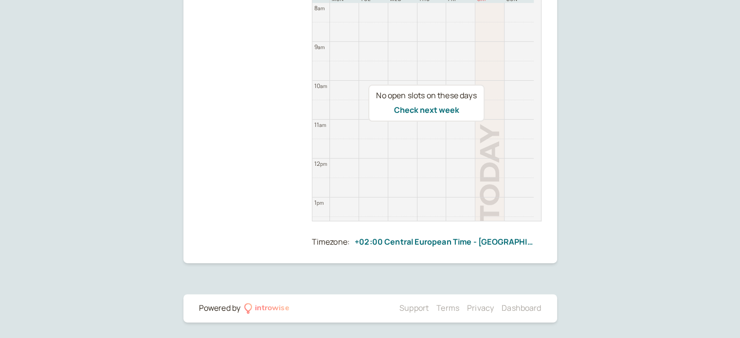
drag, startPoint x: 537, startPoint y: 106, endPoint x: 525, endPoint y: 158, distance: 52.5
click at [525, 158] on div "No open slots on these days Check next week" at bounding box center [427, 103] width 230 height 237
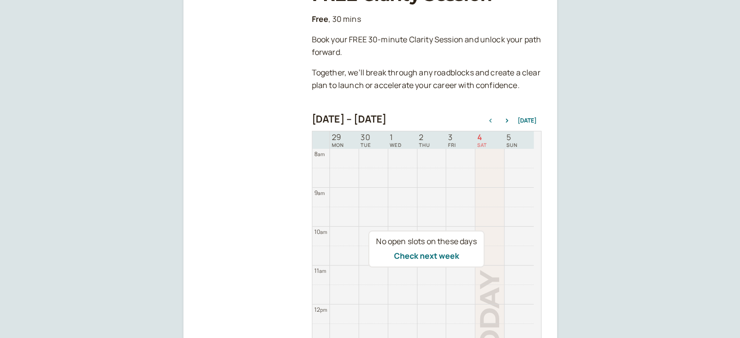
scroll to position [120, 0]
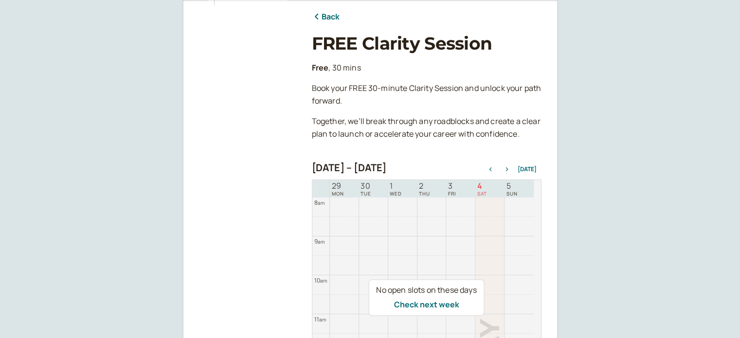
click at [510, 171] on button "button" at bounding box center [507, 169] width 12 height 7
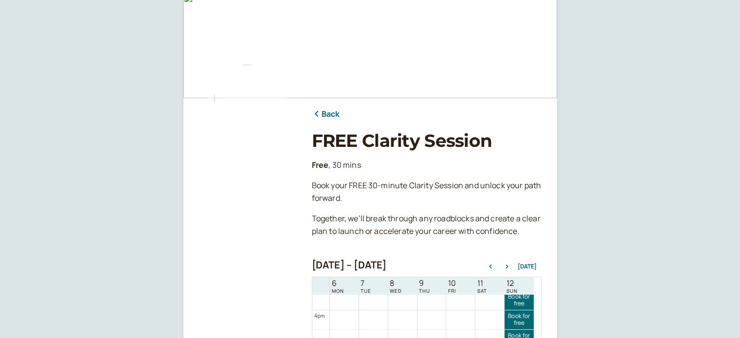
scroll to position [0, 0]
